Goal: Transaction & Acquisition: Purchase product/service

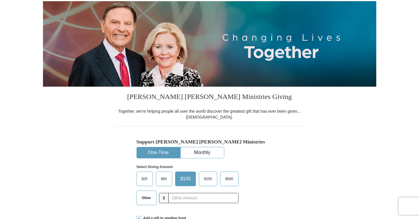
scroll to position [117, 0]
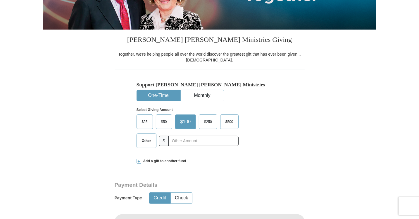
click at [144, 120] on span "$25" at bounding box center [145, 121] width 12 height 9
click at [0, 0] on input "$25" at bounding box center [0, 0] width 0 height 0
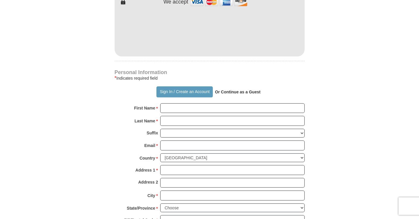
scroll to position [351, 0]
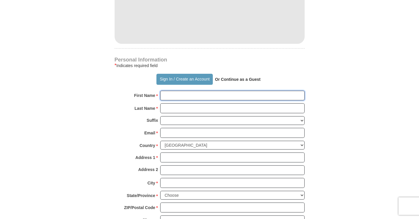
click at [168, 96] on input "First Name *" at bounding box center [232, 96] width 144 height 10
type input "[PERSON_NAME]"
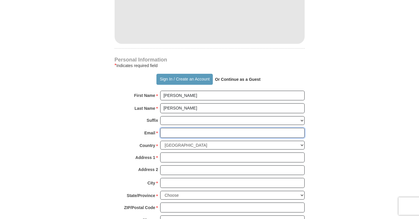
type input "[EMAIL_ADDRESS][DOMAIN_NAME]"
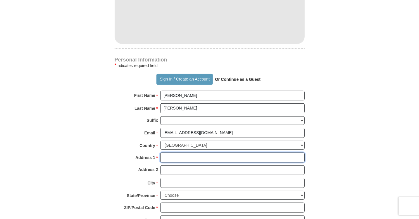
type input "[EMAIL_ADDRESS][DOMAIN_NAME]"
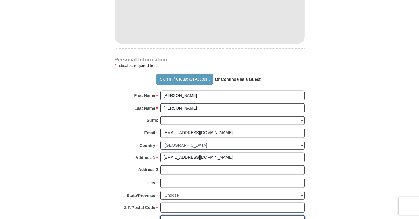
type input "6464628319"
drag, startPoint x: 206, startPoint y: 136, endPoint x: 146, endPoint y: 127, distance: 60.7
click at [146, 128] on div "Email * [EMAIL_ADDRESS][DOMAIN_NAME] Please enter Email The email address you h…" at bounding box center [210, 134] width 190 height 13
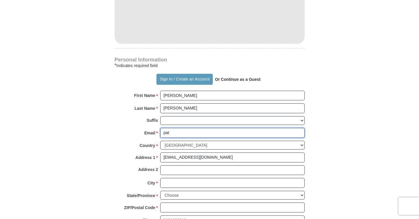
type input "[EMAIL_ADDRESS][DOMAIN_NAME]"
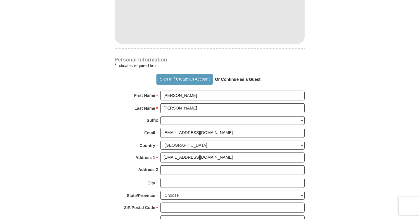
type input "Apt B3"
type input "[GEOGRAPHIC_DATA], [GEOGRAPHIC_DATA]"
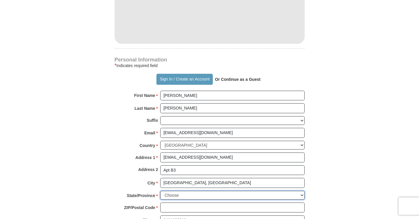
select select "NJ"
type input "07003"
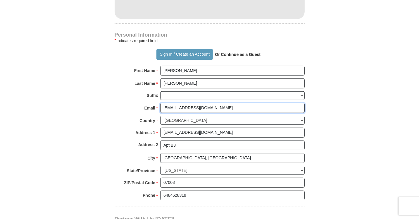
scroll to position [380, 0]
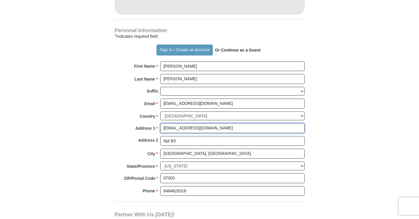
drag, startPoint x: 202, startPoint y: 127, endPoint x: 138, endPoint y: 122, distance: 63.9
click at [138, 123] on div "Address 1 * [EMAIL_ADDRESS][DOMAIN_NAME] Please enter Address 1" at bounding box center [210, 129] width 190 height 13
type input "[STREET_ADDRESS]"
click at [254, 49] on strong "Or Continue as a Guest" at bounding box center [238, 50] width 46 height 5
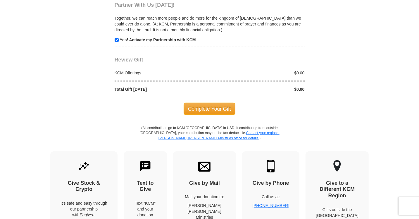
scroll to position [584, 0]
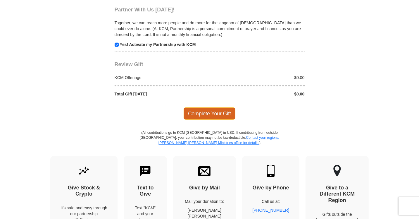
click at [219, 112] on span "Complete Your Gift" at bounding box center [209, 113] width 52 height 12
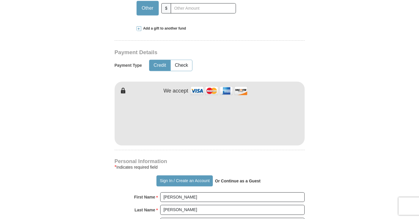
scroll to position [216, 0]
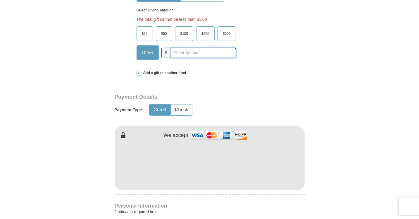
click at [189, 51] on input "text" at bounding box center [203, 53] width 65 height 10
type input "25.00"
click at [266, 61] on div "Select Giving Amount Amount must be a valid number The total gift cannot be les…" at bounding box center [209, 33] width 146 height 63
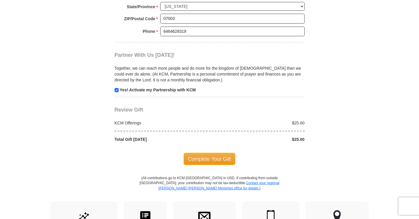
scroll to position [596, 0]
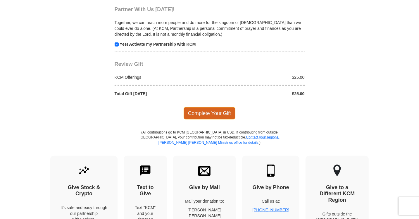
click at [208, 110] on span "Complete Your Gift" at bounding box center [209, 113] width 52 height 12
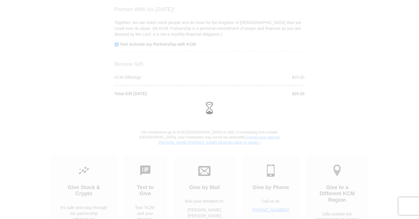
scroll to position [585, 0]
